Goal: Find specific page/section: Find specific page/section

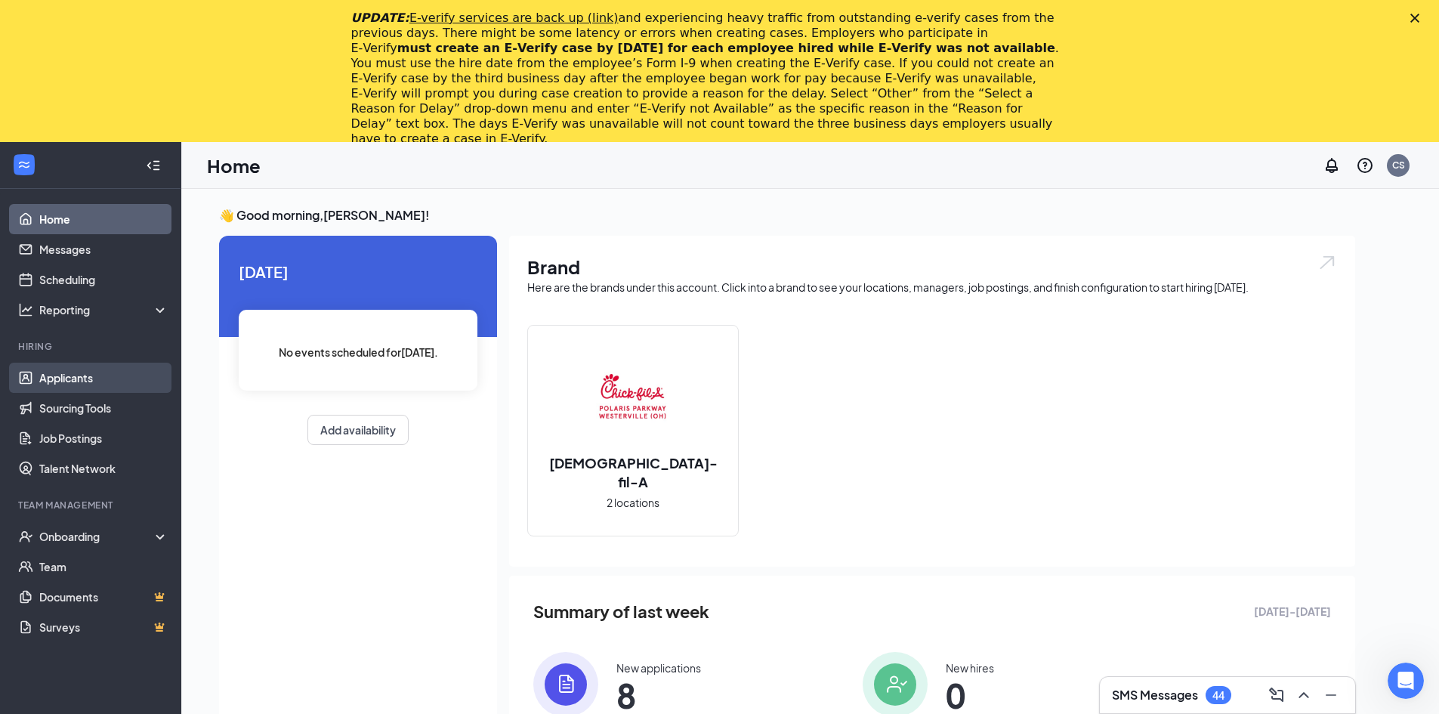
click at [60, 378] on link "Applicants" at bounding box center [103, 378] width 129 height 30
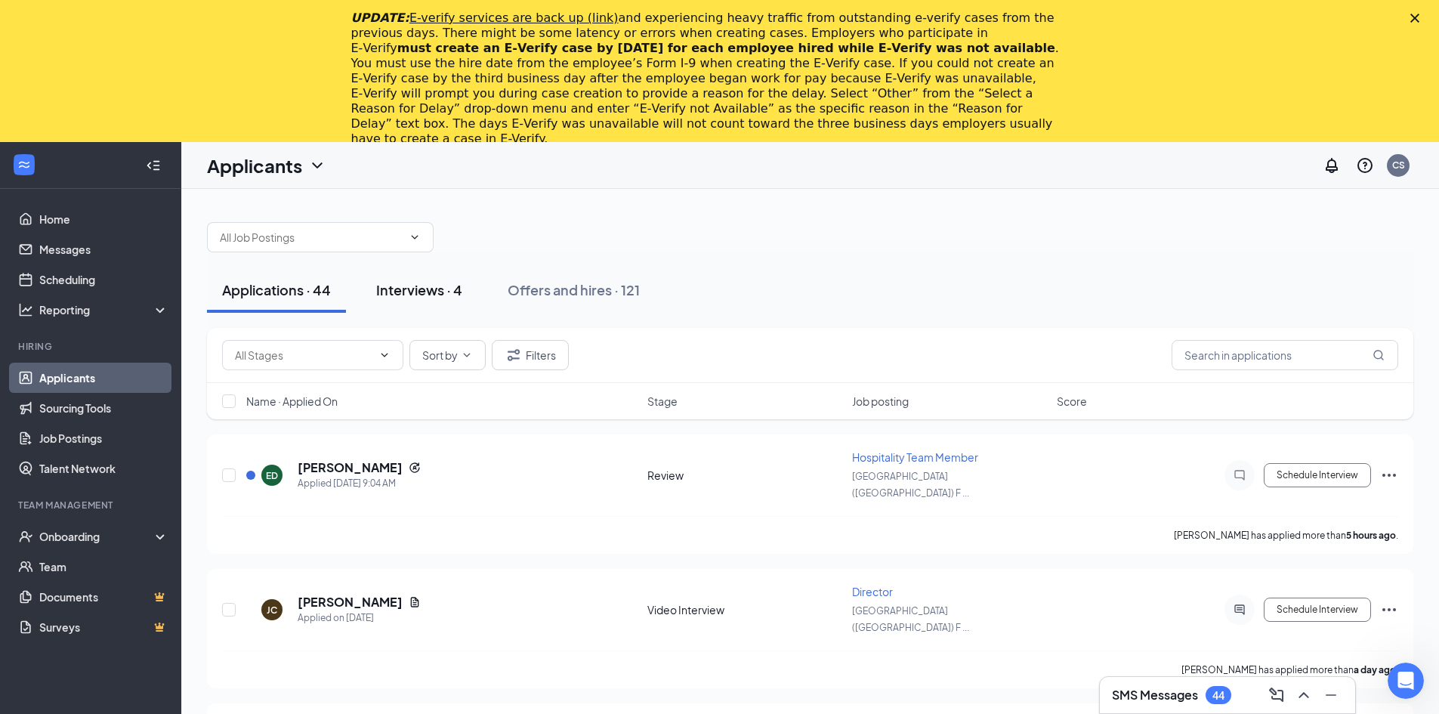
click at [412, 290] on div "Interviews · 4" at bounding box center [419, 289] width 86 height 19
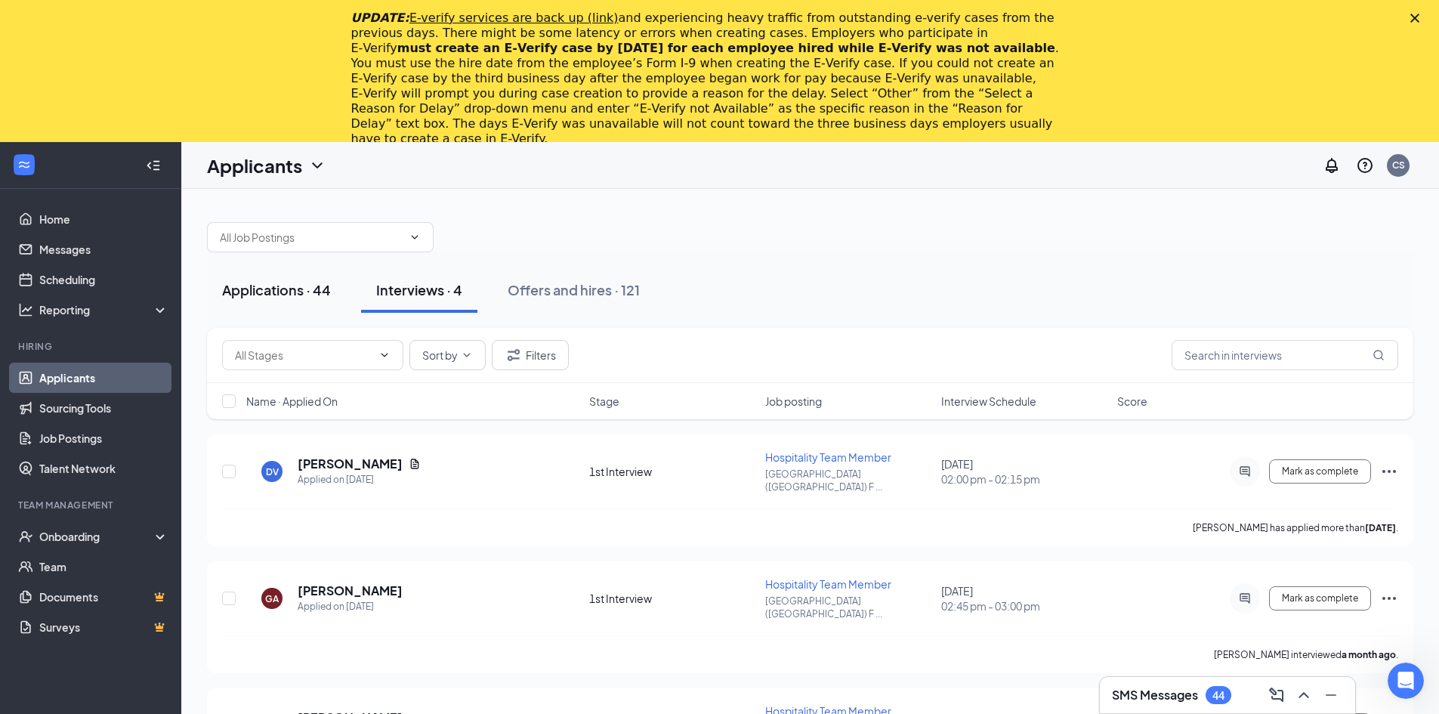
click at [286, 295] on div "Applications · 44" at bounding box center [276, 289] width 109 height 19
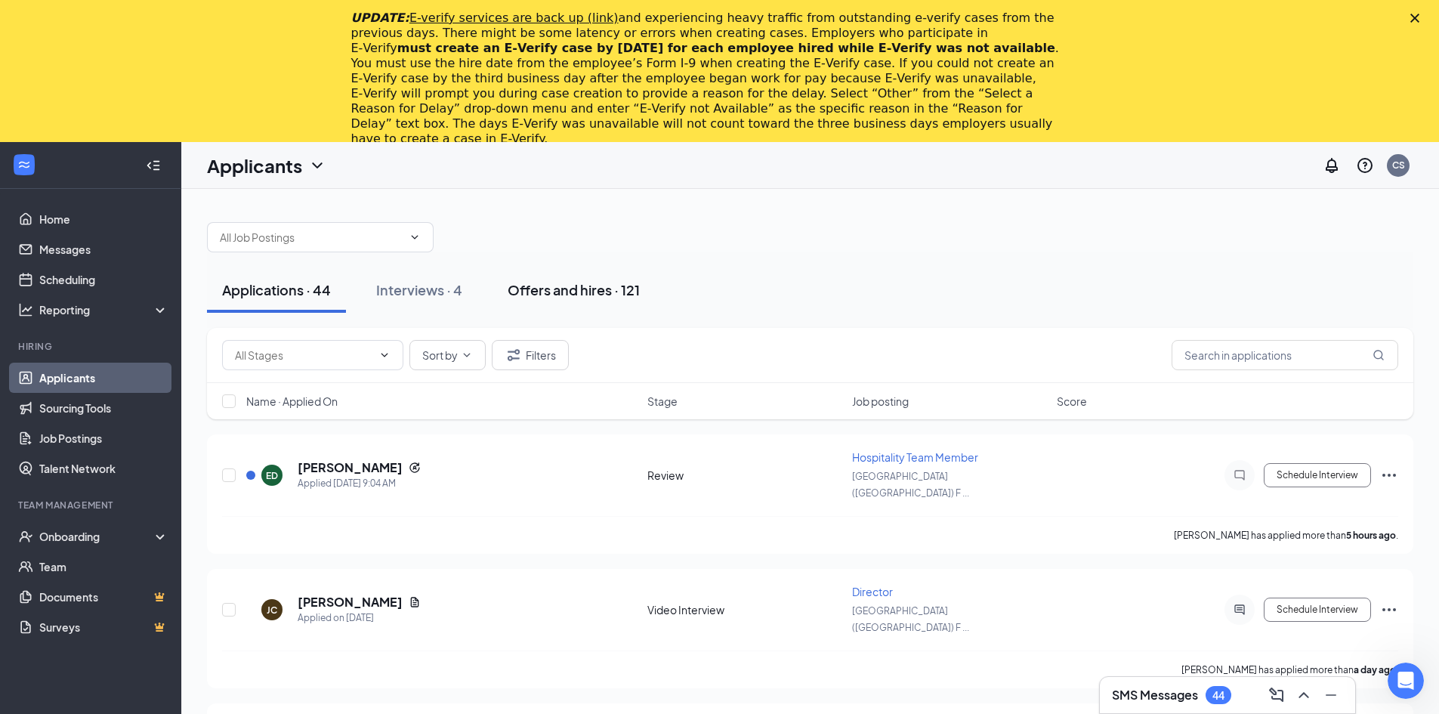
click at [585, 289] on div "Offers and hires · 121" at bounding box center [574, 289] width 132 height 19
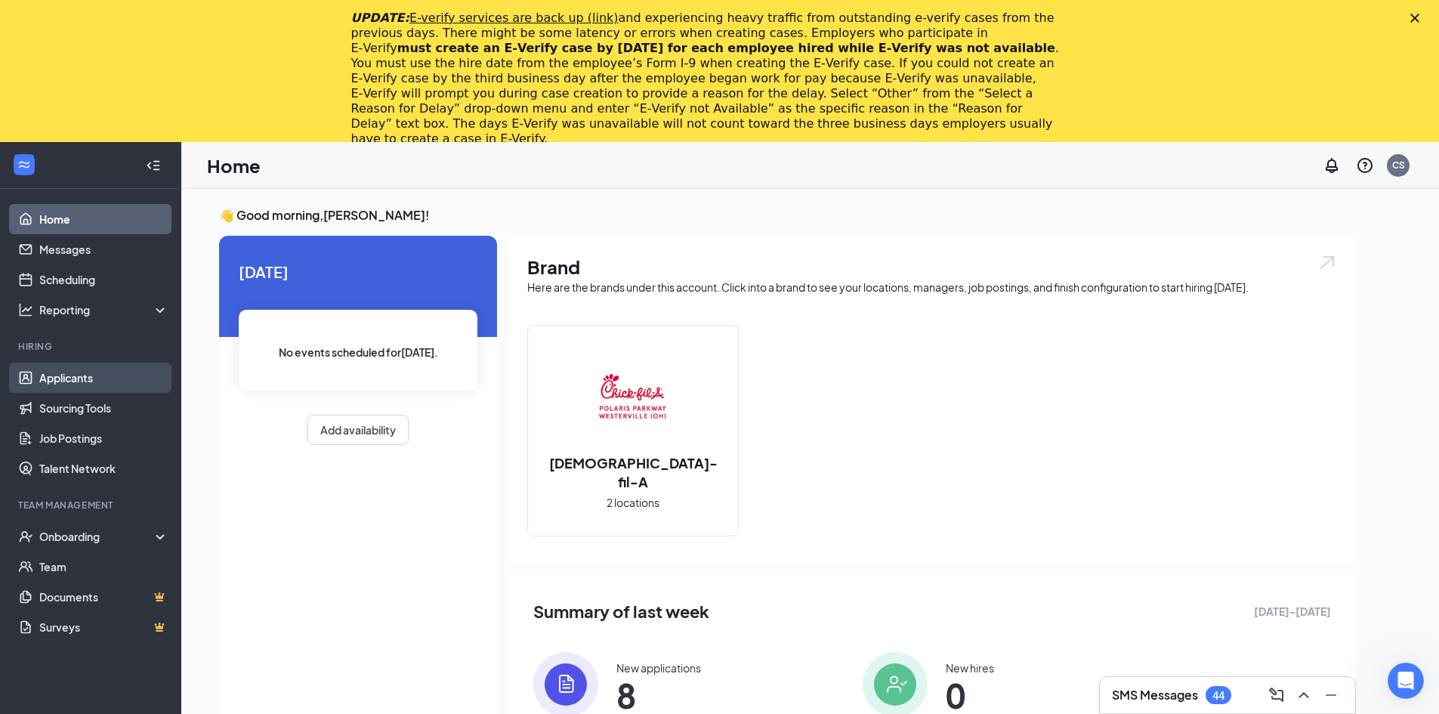
click at [94, 384] on link "Applicants" at bounding box center [103, 378] width 129 height 30
